Goal: Task Accomplishment & Management: Manage account settings

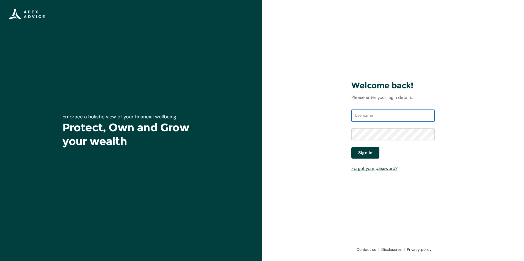
type input "[EMAIL_ADDRESS][DOMAIN_NAME]"
click at [375, 155] on button "Sign in" at bounding box center [365, 153] width 28 height 12
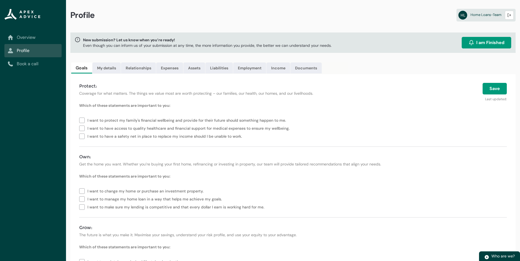
click at [39, 38] on link "Overview" at bounding box center [33, 37] width 51 height 7
